Goal: Navigation & Orientation: Understand site structure

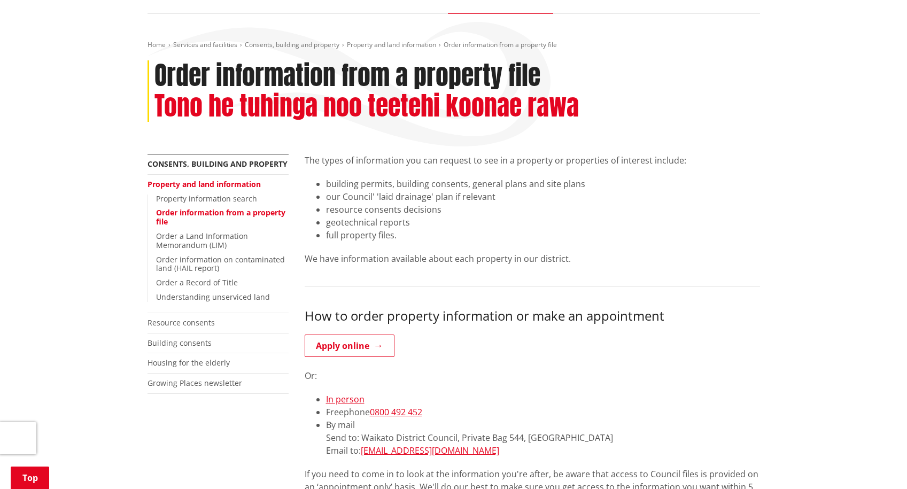
scroll to position [189, 0]
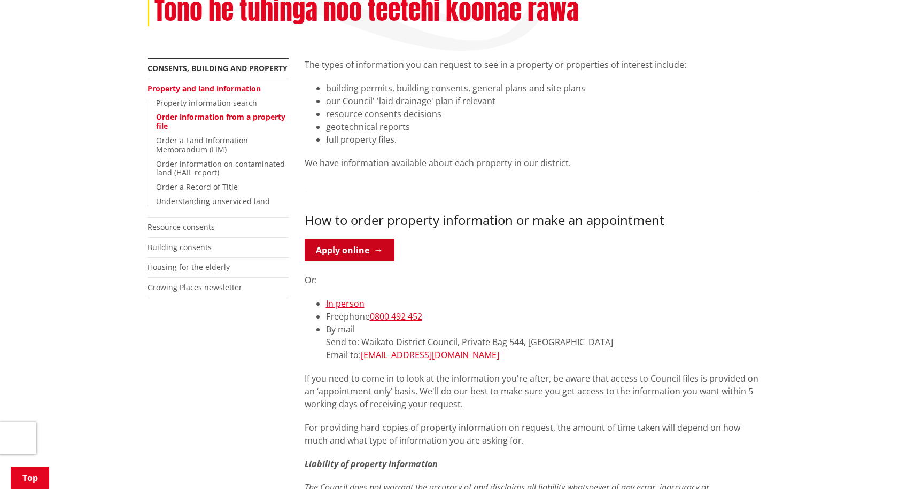
click at [344, 251] on link "Apply online" at bounding box center [350, 250] width 90 height 22
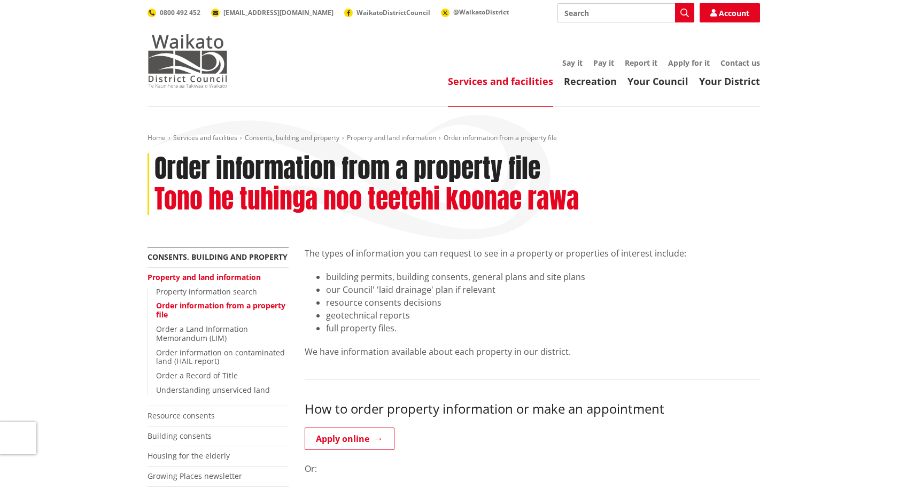
click at [200, 63] on img at bounding box center [188, 60] width 80 height 53
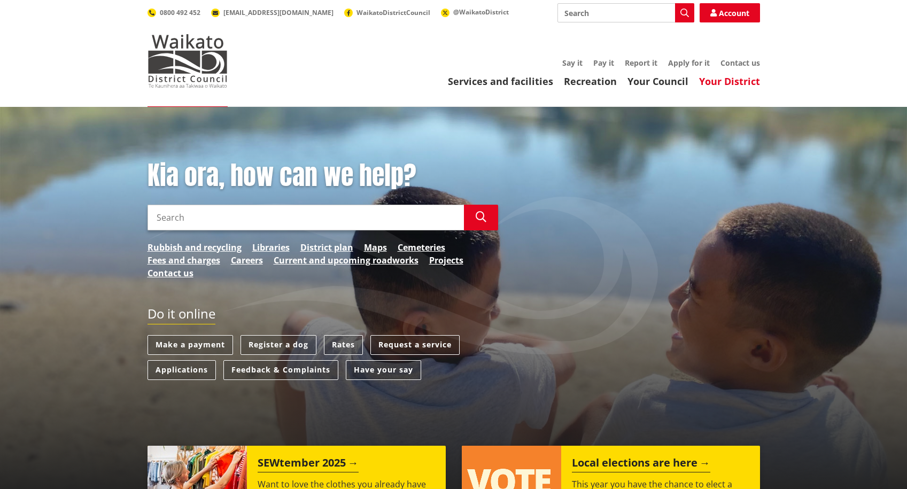
click at [715, 81] on link "Your District" at bounding box center [729, 81] width 61 height 13
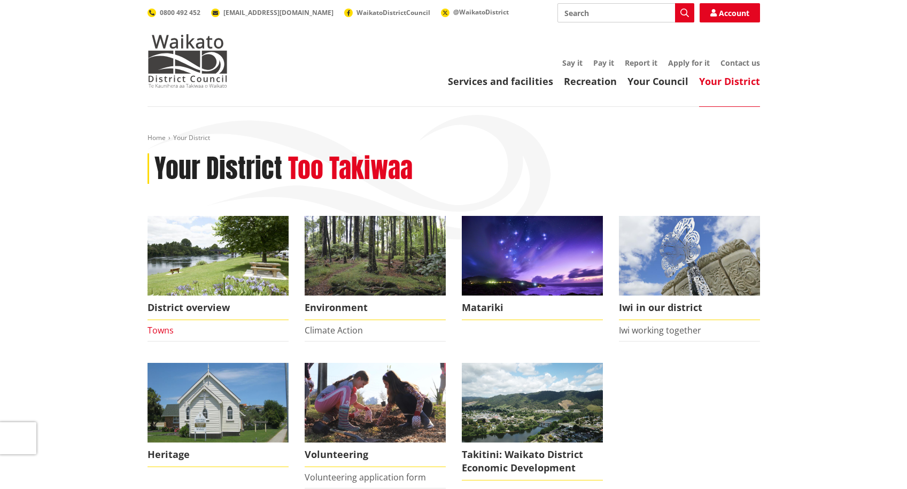
click at [164, 331] on link "Towns" at bounding box center [161, 330] width 26 height 12
